Goal: Find specific page/section: Find specific page/section

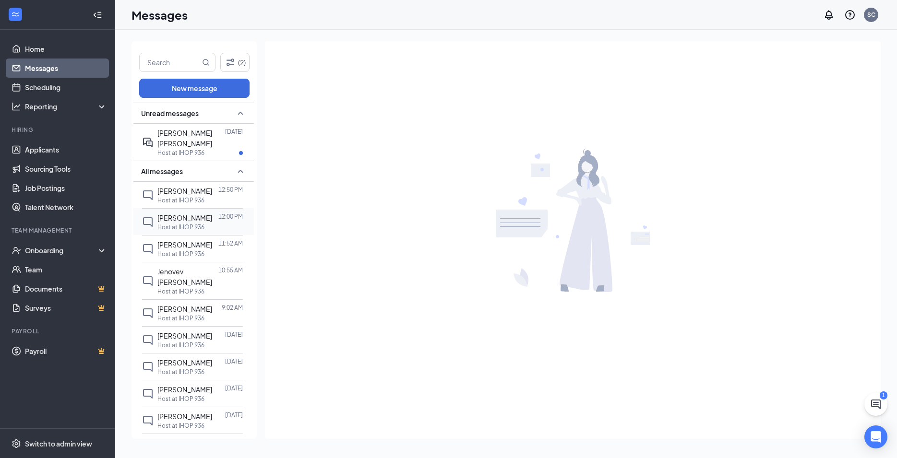
click at [196, 221] on span "[PERSON_NAME]" at bounding box center [184, 217] width 55 height 9
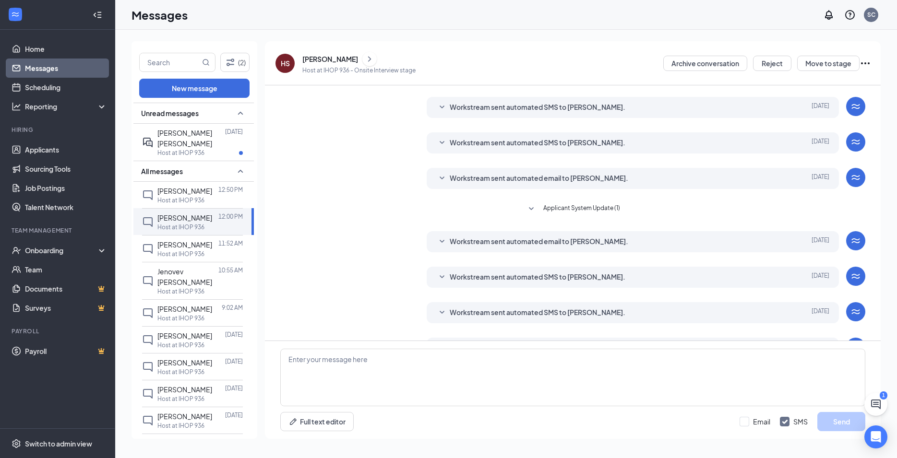
scroll to position [24, 0]
click at [437, 310] on icon "SmallChevronDown" at bounding box center [442, 313] width 12 height 12
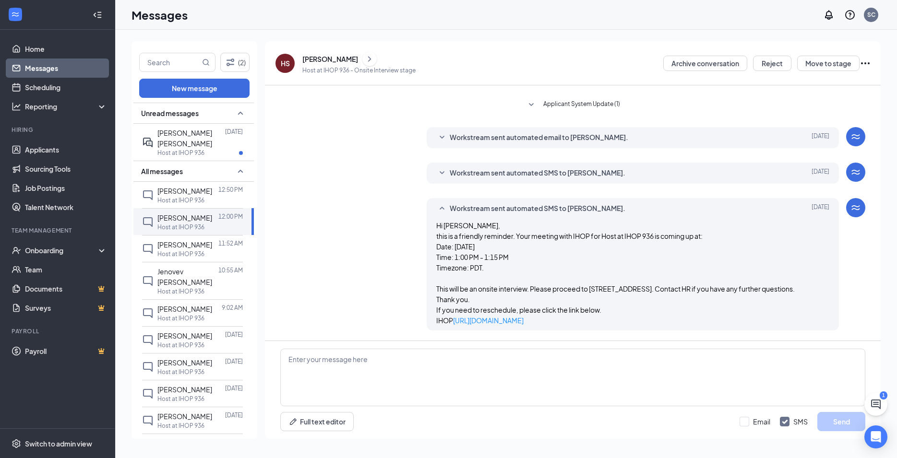
scroll to position [180, 0]
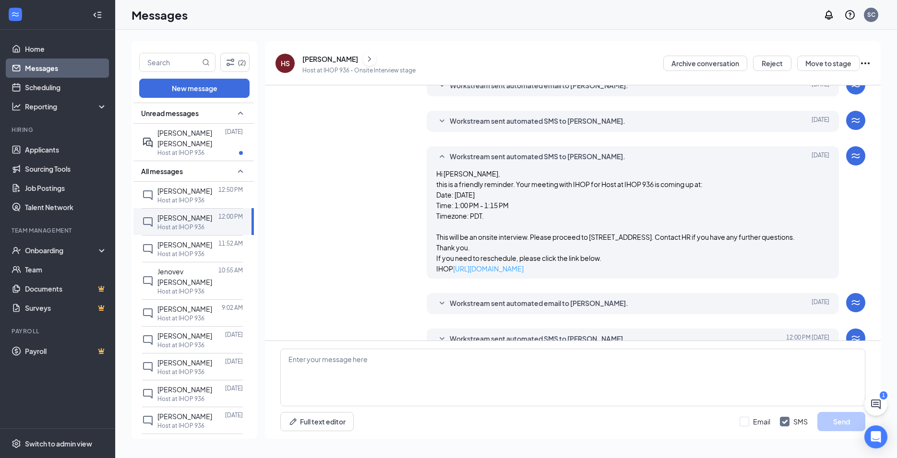
click at [493, 273] on link "[URL][DOMAIN_NAME]" at bounding box center [488, 268] width 71 height 9
click at [501, 273] on link "[URL][DOMAIN_NAME]" at bounding box center [488, 268] width 71 height 9
click at [48, 150] on link "Applicants" at bounding box center [66, 149] width 82 height 19
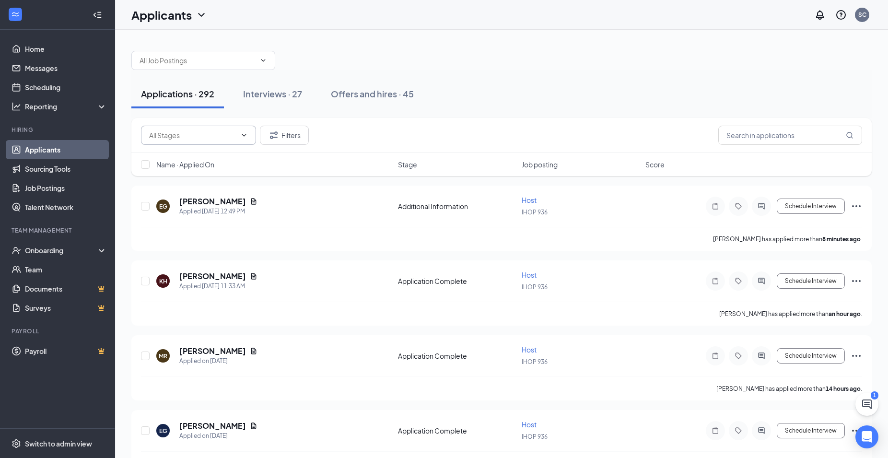
click at [223, 136] on input "text" at bounding box center [192, 135] width 87 height 11
click at [779, 142] on input "text" at bounding box center [791, 135] width 144 height 19
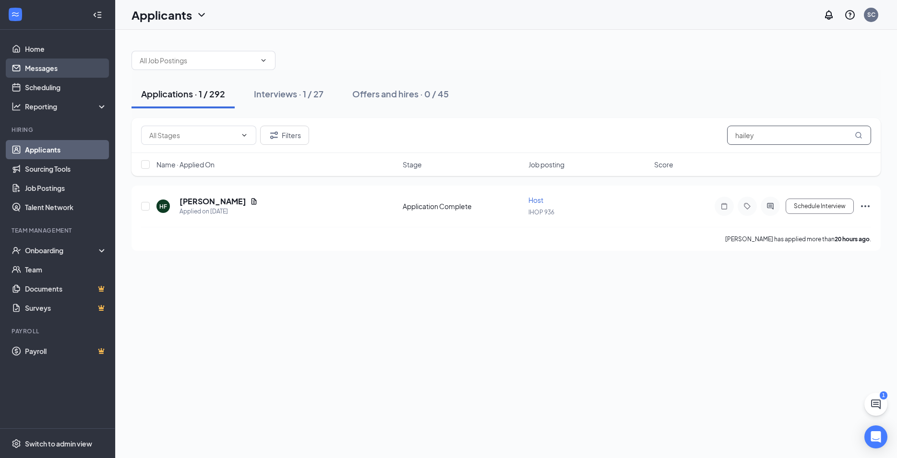
type input "hailey"
click at [27, 64] on link "Messages" at bounding box center [66, 68] width 82 height 19
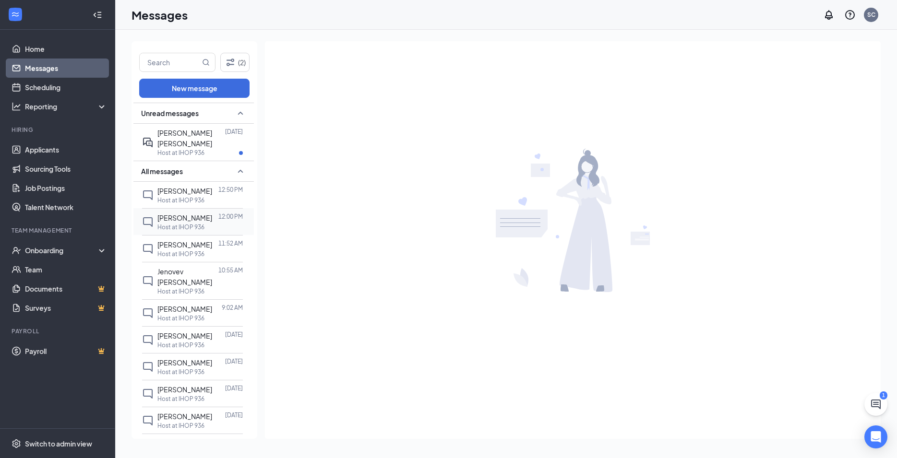
click at [184, 218] on span "[PERSON_NAME]" at bounding box center [184, 217] width 55 height 9
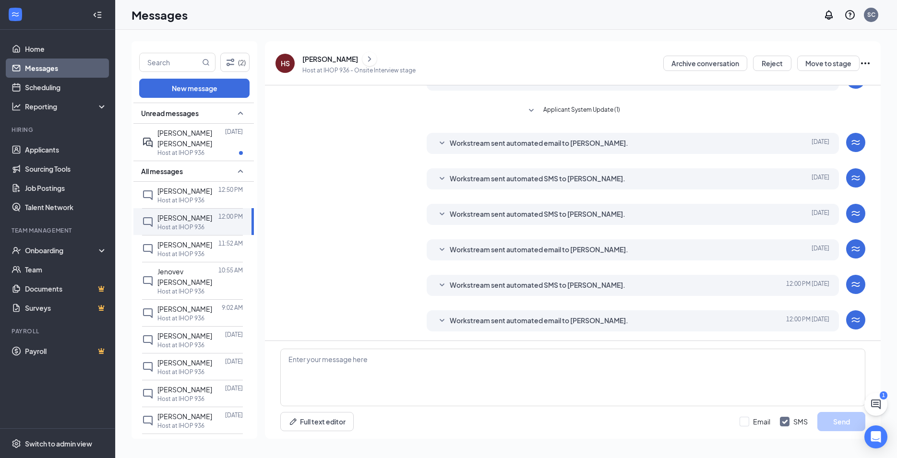
scroll to position [123, 0]
click at [533, 317] on span "Workstream sent automated email to [PERSON_NAME]." at bounding box center [539, 321] width 178 height 12
click at [508, 321] on span "Workstream sent automated email to [PERSON_NAME]." at bounding box center [539, 321] width 178 height 12
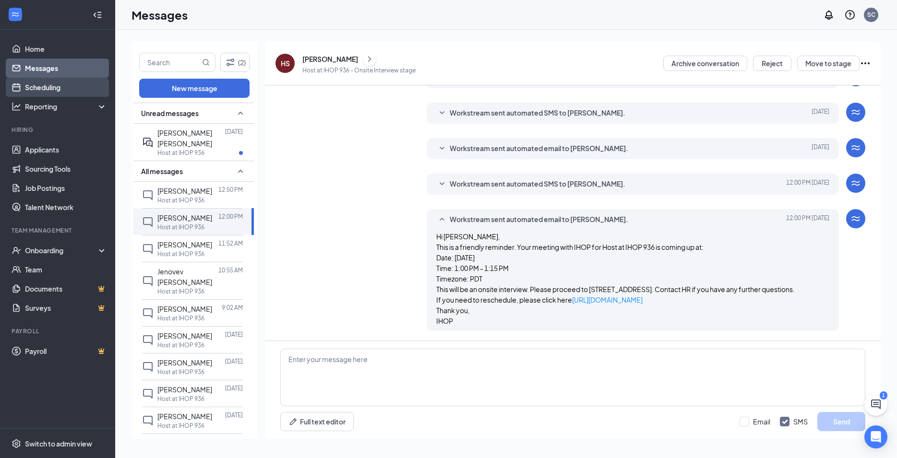
click at [40, 90] on link "Scheduling" at bounding box center [66, 87] width 82 height 19
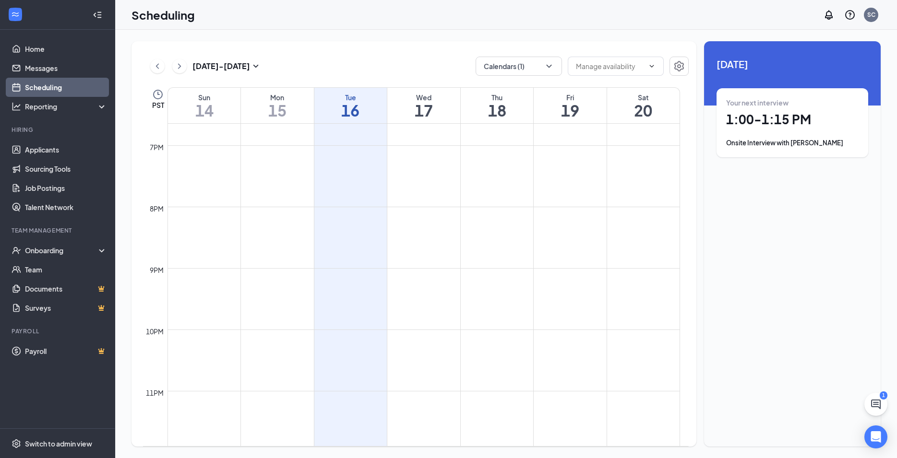
scroll to position [1151, 0]
click at [763, 134] on div "Your next interview 1:00 - 1:15 PM Onsite Interview with [PERSON_NAME]" at bounding box center [792, 123] width 132 height 50
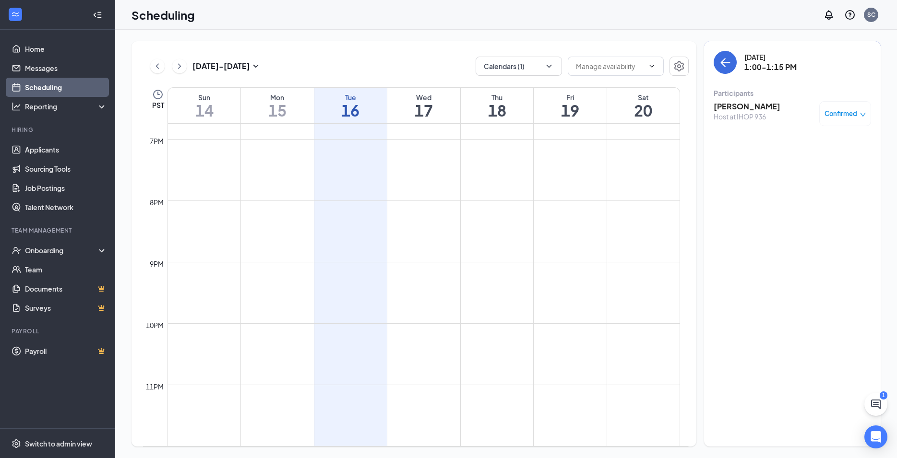
click at [761, 115] on div "Host at IHOP 936" at bounding box center [746, 117] width 67 height 10
click at [833, 114] on span "Confirmed" at bounding box center [840, 114] width 33 height 10
click at [722, 109] on h3 "[PERSON_NAME]" at bounding box center [746, 106] width 67 height 11
click at [722, 109] on div at bounding box center [448, 229] width 897 height 458
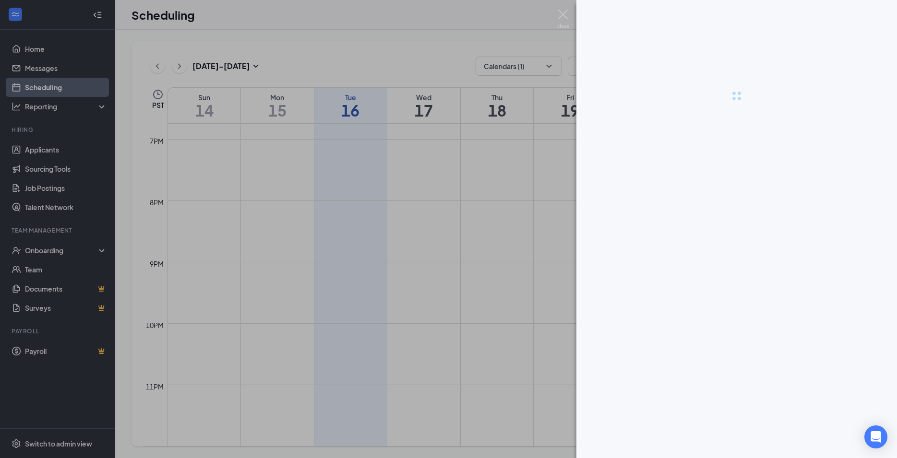
click at [722, 109] on h3 "[PERSON_NAME]" at bounding box center [746, 106] width 67 height 11
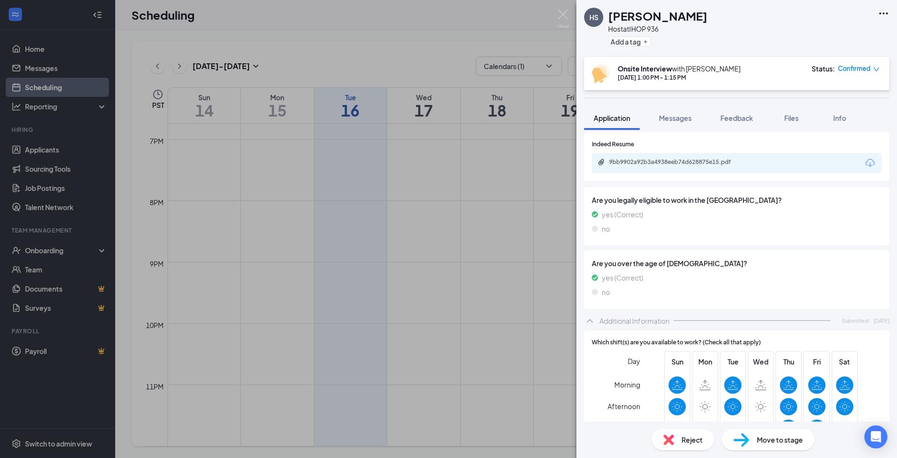
scroll to position [117, 0]
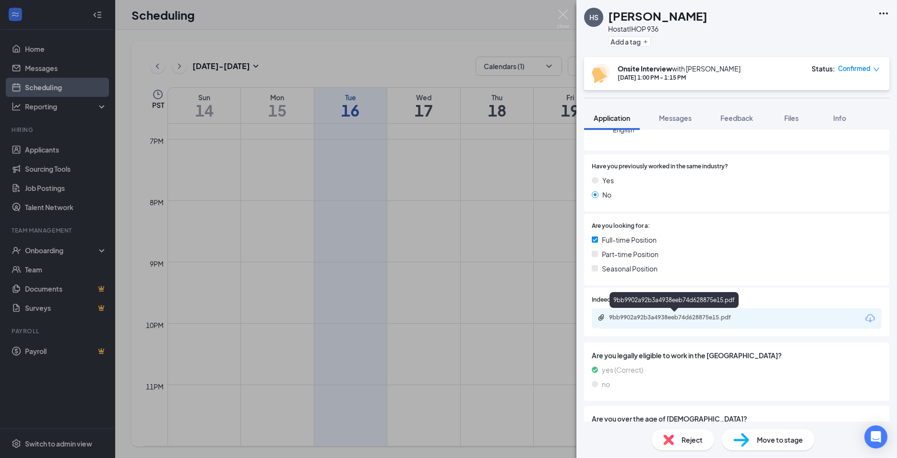
click at [702, 317] on div "9bb9902a92b3a4938eeb74d628875e15.pdf" at bounding box center [676, 318] width 134 height 8
